Goal: Find specific page/section: Find specific page/section

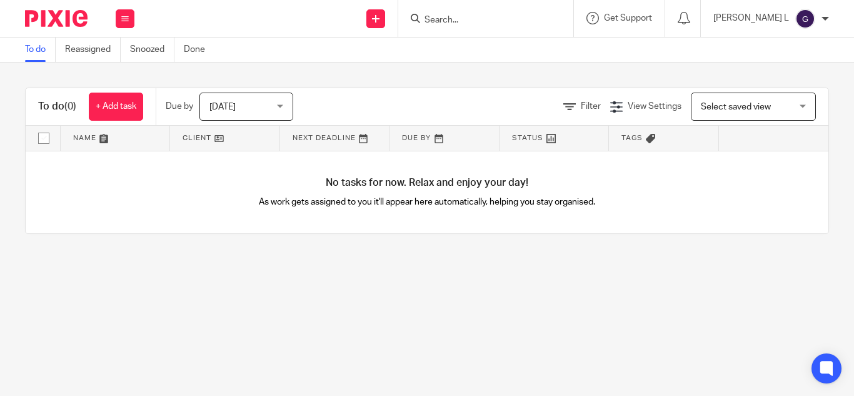
click at [484, 24] on input "Search" at bounding box center [479, 20] width 112 height 11
type input "mm"
click at [500, 47] on link at bounding box center [498, 48] width 155 height 19
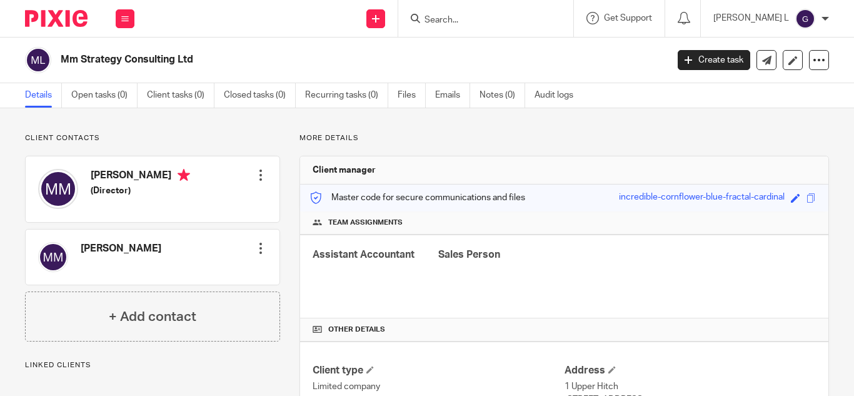
click at [806, 200] on span at bounding box center [810, 197] width 9 height 9
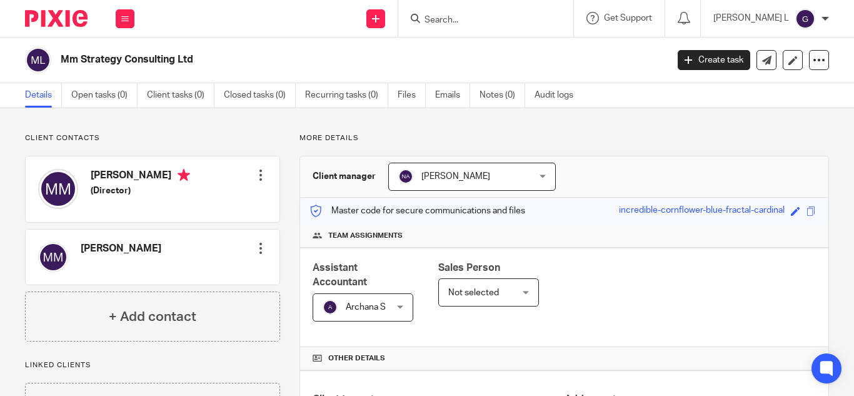
click at [806, 209] on div "Save incredible-cornflower-blue-fractal-cardinal" at bounding box center [719, 211] width 200 height 14
click at [806, 209] on span at bounding box center [810, 210] width 9 height 9
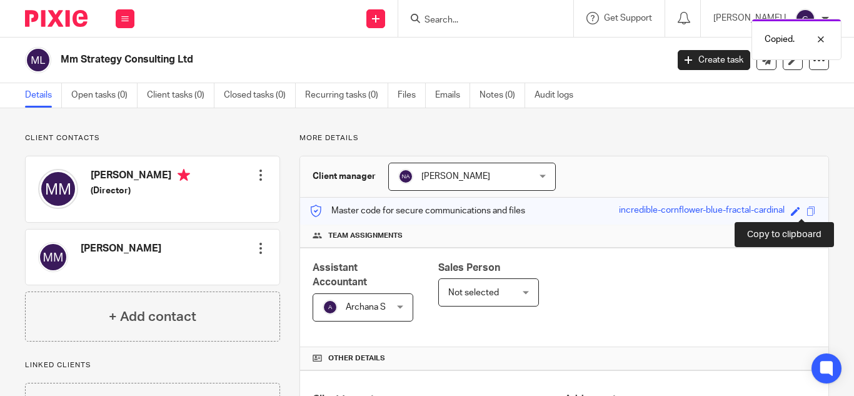
click at [806, 209] on span at bounding box center [810, 210] width 9 height 9
